Goal: Task Accomplishment & Management: Use online tool/utility

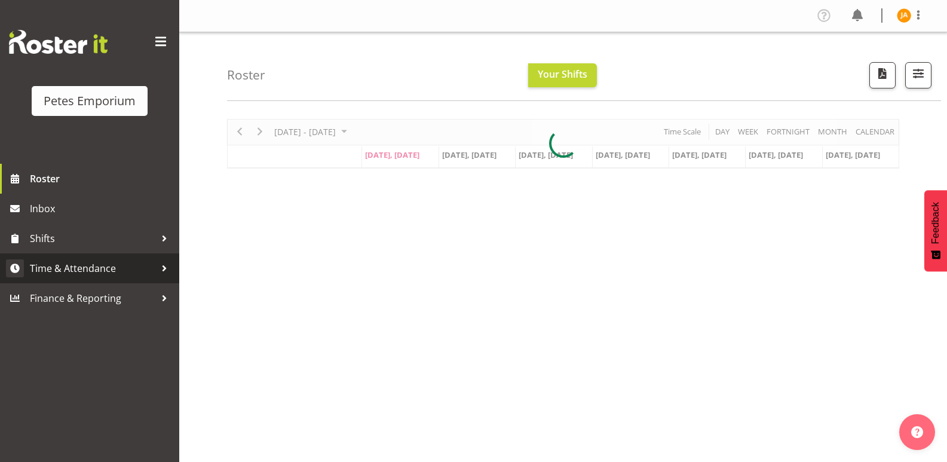
click at [96, 267] on span "Time & Attendance" at bounding box center [92, 268] width 125 height 18
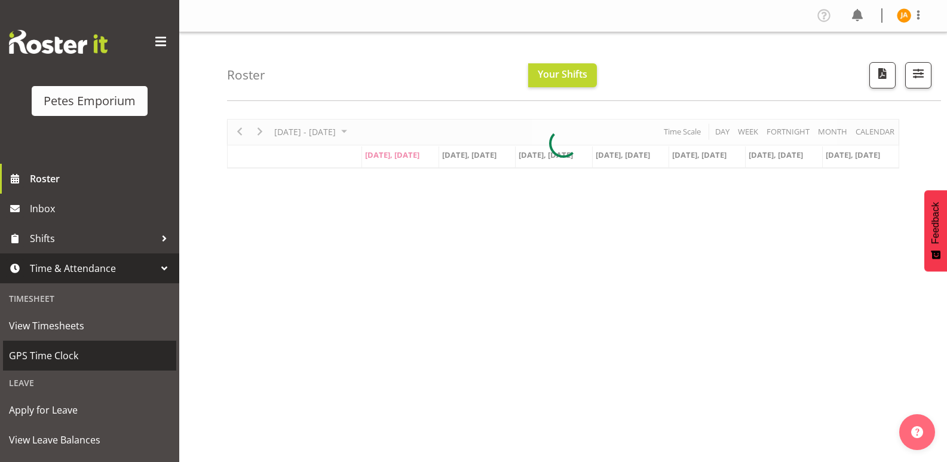
click at [56, 362] on span "GPS Time Clock" at bounding box center [89, 356] width 161 height 18
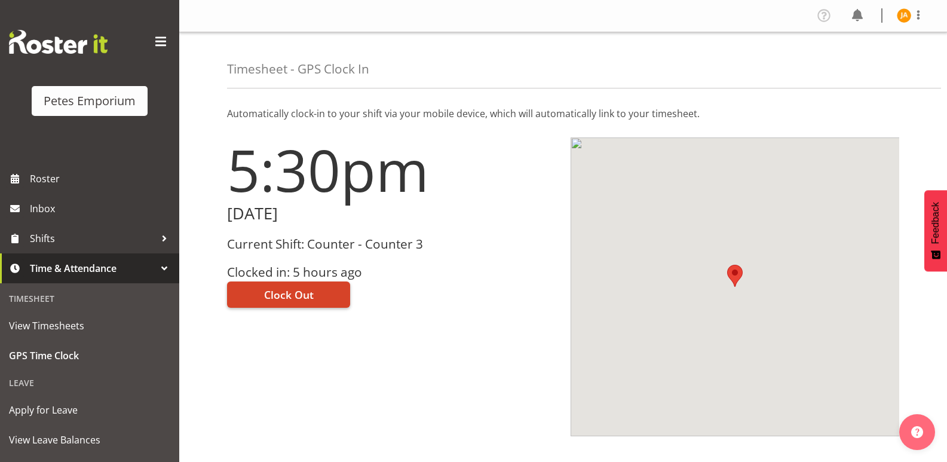
click at [316, 295] on button "Clock Out" at bounding box center [288, 294] width 123 height 26
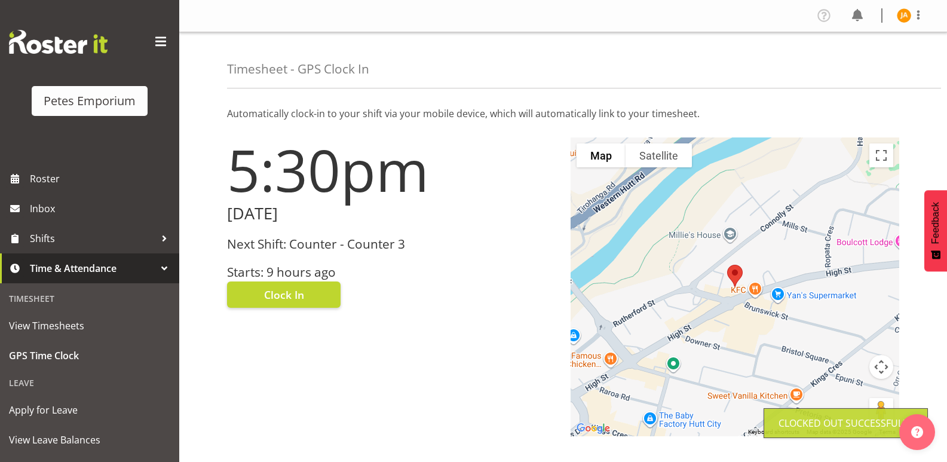
click at [908, 14] on img at bounding box center [904, 15] width 14 height 14
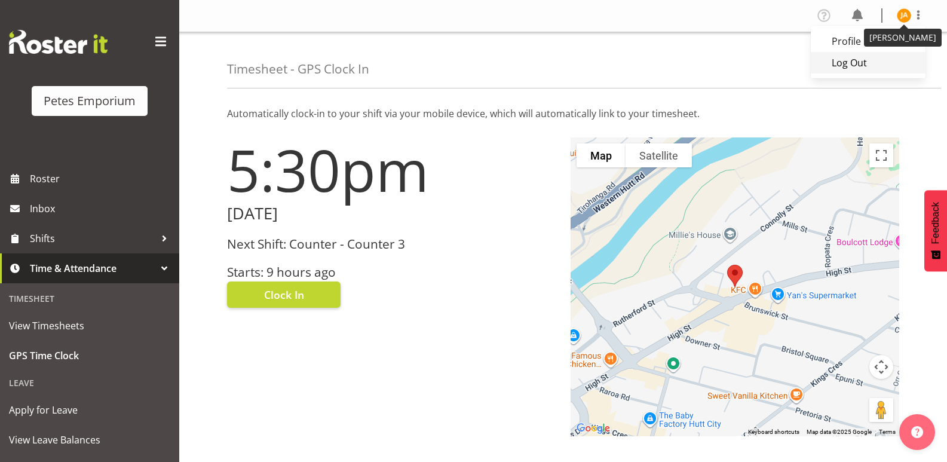
click at [859, 66] on link "Log Out" at bounding box center [868, 63] width 115 height 22
